Goal: Use online tool/utility: Utilize a website feature to perform a specific function

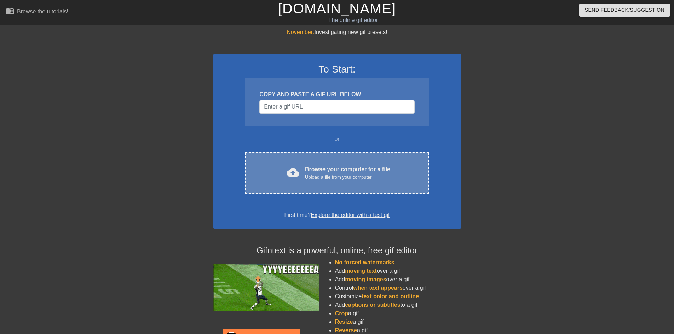
click at [305, 175] on div "cloud_upload Browse your computer for a file Upload a file from your computer" at bounding box center [337, 173] width 154 height 16
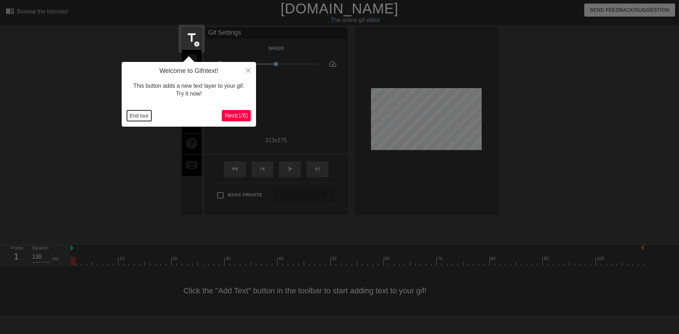
click at [143, 118] on button "End tour" at bounding box center [139, 115] width 24 height 11
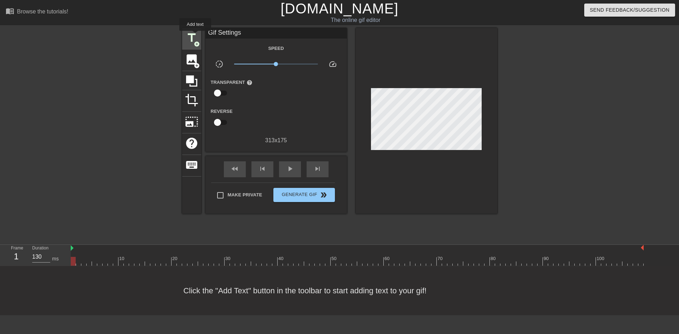
click at [193, 36] on span "title" at bounding box center [191, 37] width 13 height 13
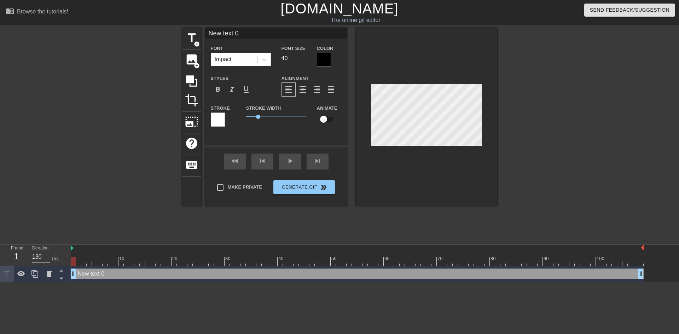
scroll to position [1, 2]
type input "H"
type textarea "H"
type input "Ha"
type textarea "Ha"
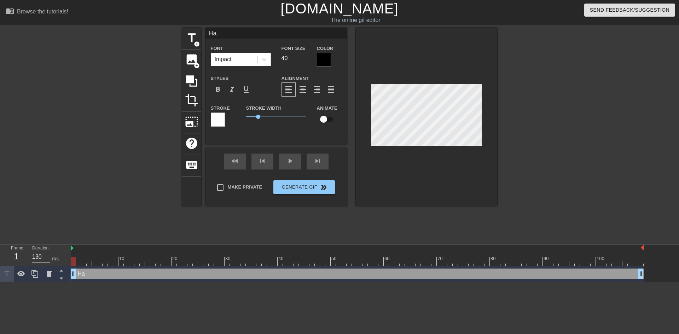
type input "Hap"
type textarea "Hap"
type input "Happ"
type textarea "Happ"
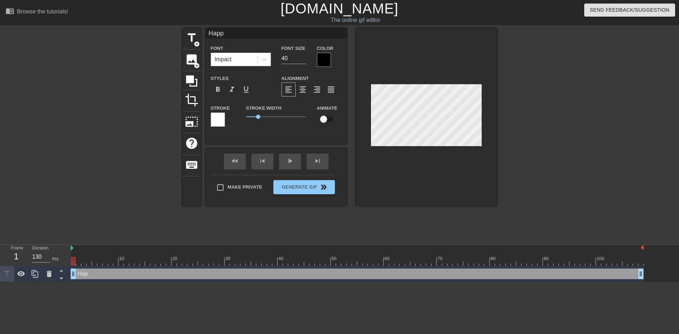
type input "Happy"
type textarea "Happy"
type input "Happy"
type textarea "Happy"
type input "Happy B"
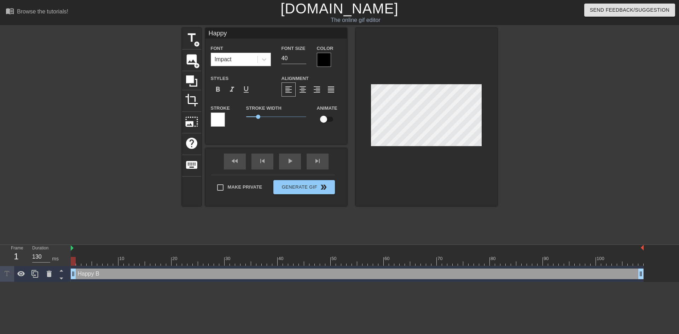
type textarea "Happy B"
type input "Happy Bi"
type textarea "Happy Bi"
type input "Happy Bir"
type textarea "Happy Bir"
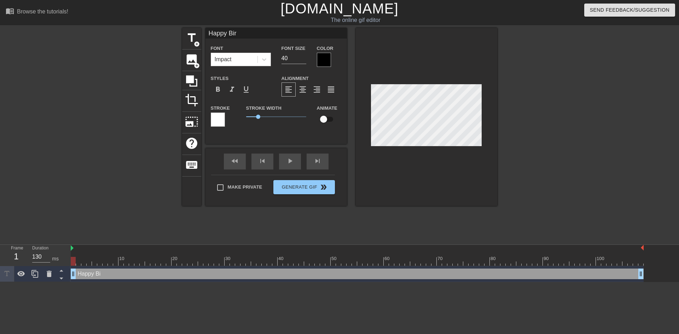
type input "Happy Birt"
type textarea "Happy Birt"
type input "Happy Birth"
type textarea "Happy Birth"
type input "Happy Birthd"
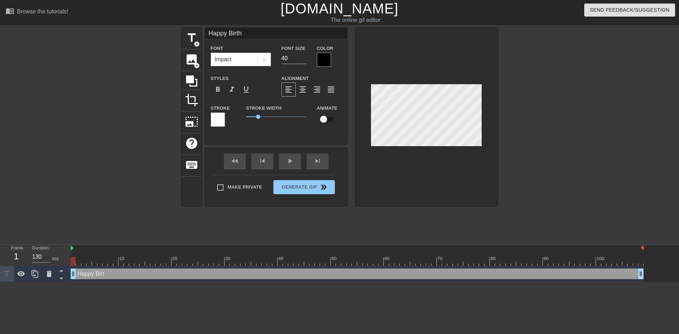
type textarea "Happy Birthd"
type input "Happy Birthda"
type textarea "Happy Birthda"
type input "Happy Birthday"
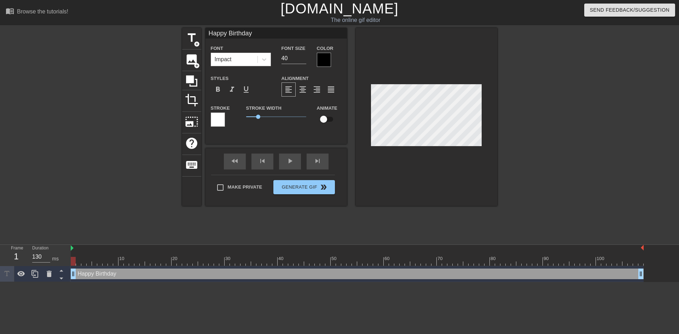
type textarea "Happy Birthday"
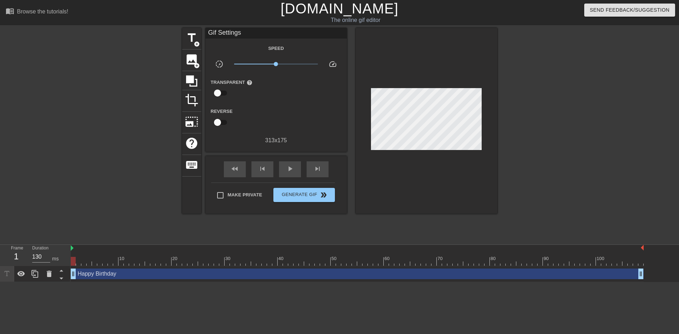
click at [425, 146] on div at bounding box center [426, 121] width 141 height 186
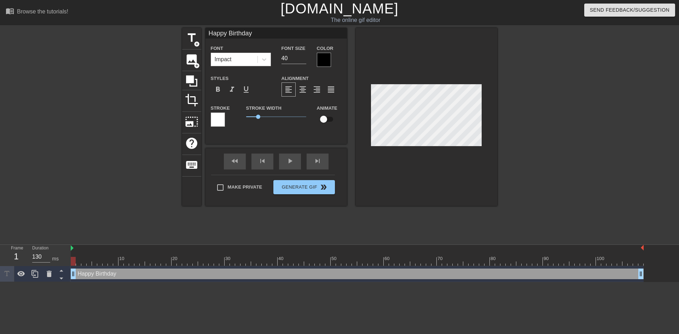
click at [321, 58] on div at bounding box center [324, 60] width 14 height 14
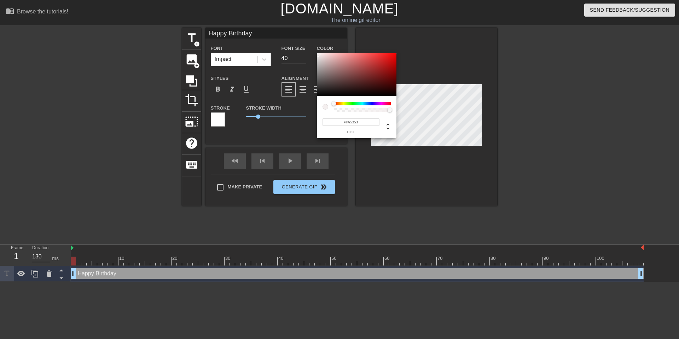
type input "#FFFFFF"
drag, startPoint x: 318, startPoint y: 55, endPoint x: 310, endPoint y: 46, distance: 12.5
click at [313, 46] on div "#FFFFFF hex" at bounding box center [339, 169] width 679 height 339
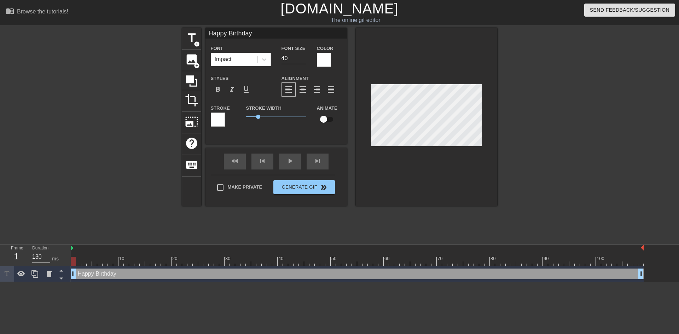
click at [220, 122] on div at bounding box center [218, 119] width 14 height 14
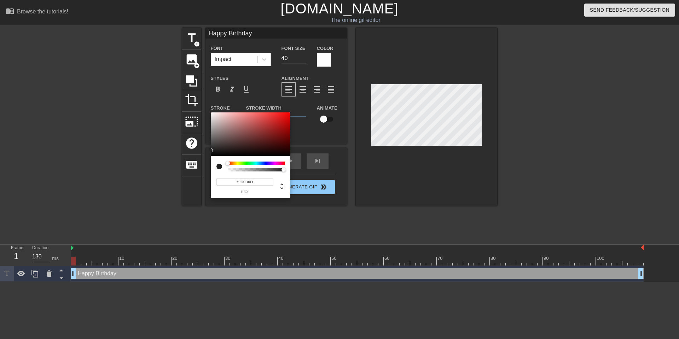
type input "#000000"
drag, startPoint x: 231, startPoint y: 124, endPoint x: 195, endPoint y: 176, distance: 63.2
click at [195, 176] on div "#000000 hex" at bounding box center [339, 169] width 679 height 339
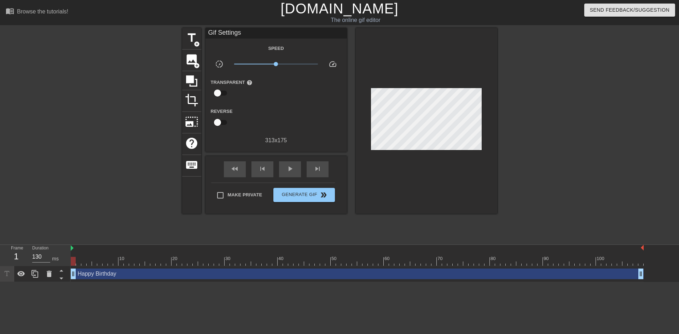
drag, startPoint x: 457, startPoint y: 179, endPoint x: 448, endPoint y: 163, distance: 18.2
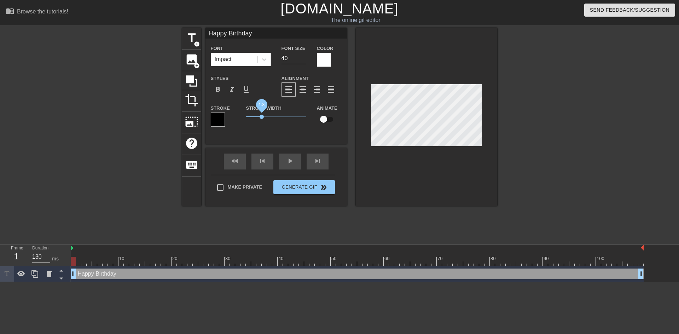
drag, startPoint x: 256, startPoint y: 116, endPoint x: 261, endPoint y: 115, distance: 5.4
click at [261, 115] on span "1.3" at bounding box center [262, 117] width 4 height 4
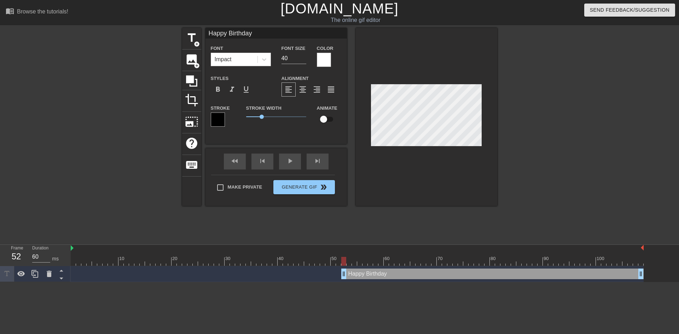
drag, startPoint x: 73, startPoint y: 275, endPoint x: 345, endPoint y: 296, distance: 273.2
click at [345, 282] on html "menu_book Browse the tutorials! Gifntext.com The online gif editor Send Feedbac…" at bounding box center [339, 141] width 679 height 282
click at [420, 198] on div at bounding box center [426, 117] width 141 height 178
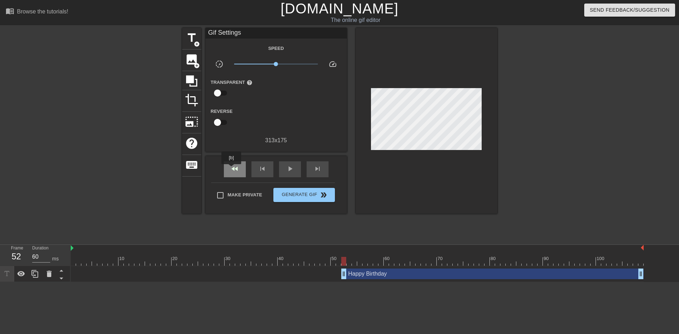
click at [232, 169] on span "fast_rewind" at bounding box center [235, 168] width 8 height 8
click at [288, 173] on div "play_arrow" at bounding box center [290, 169] width 22 height 16
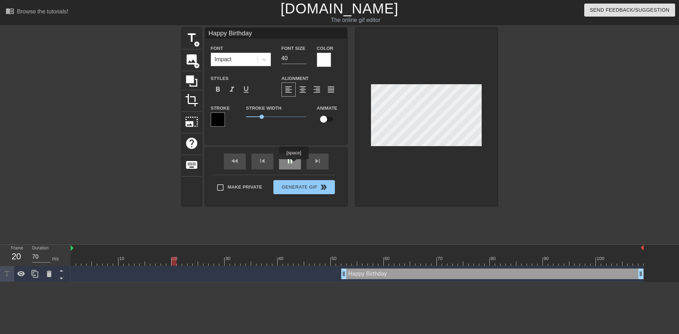
click at [290, 163] on div "pause" at bounding box center [290, 162] width 22 height 16
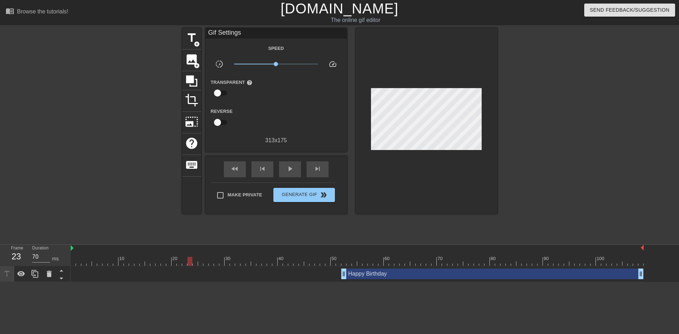
click at [417, 260] on div at bounding box center [357, 261] width 573 height 9
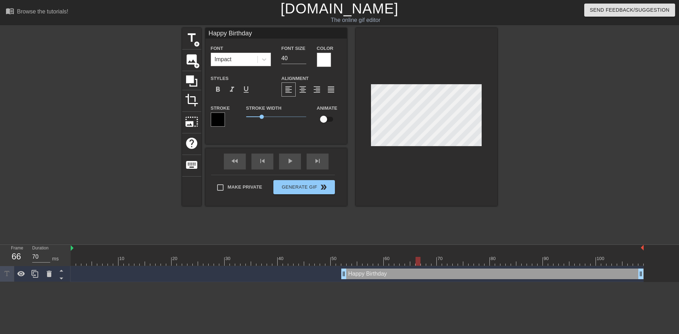
click at [454, 174] on div at bounding box center [426, 117] width 141 height 178
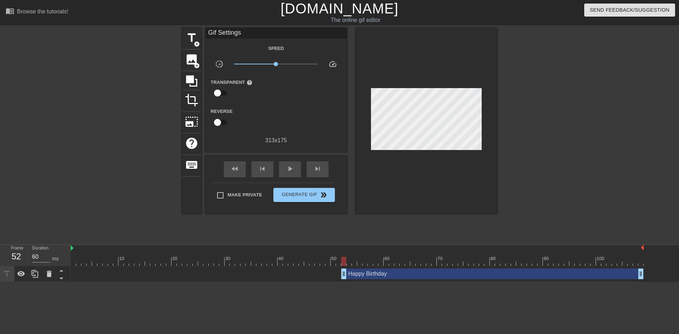
type input "70"
drag, startPoint x: 344, startPoint y: 272, endPoint x: 348, endPoint y: 270, distance: 4.5
click at [299, 197] on span "Generate Gif double_arrow" at bounding box center [304, 195] width 56 height 8
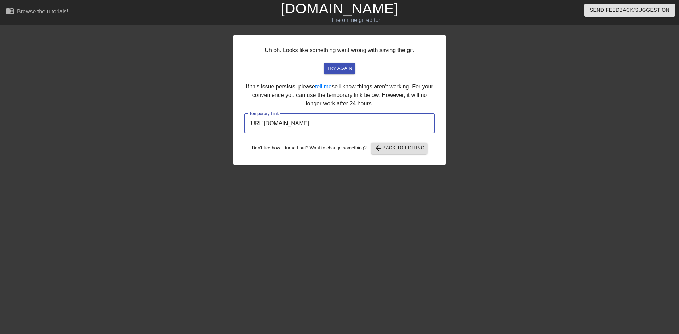
drag, startPoint x: 418, startPoint y: 122, endPoint x: 243, endPoint y: 108, distance: 175.6
click at [243, 108] on div "Uh oh. Looks like something went wrong with saving the gif. try again If this i…" at bounding box center [339, 100] width 212 height 130
